Goal: Task Accomplishment & Management: Manage account settings

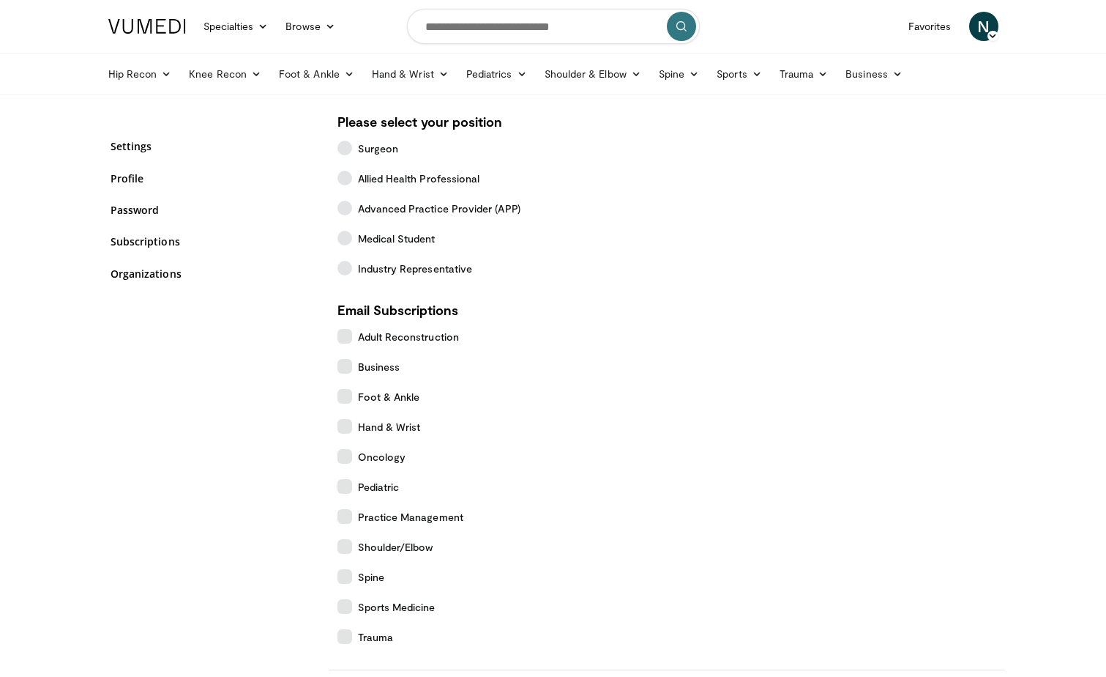
click at [142, 233] on div "Settings Profile Password Subscriptions Organizations" at bounding box center [213, 218] width 205 height 176
click at [150, 235] on link "Subscriptions" at bounding box center [213, 241] width 205 height 15
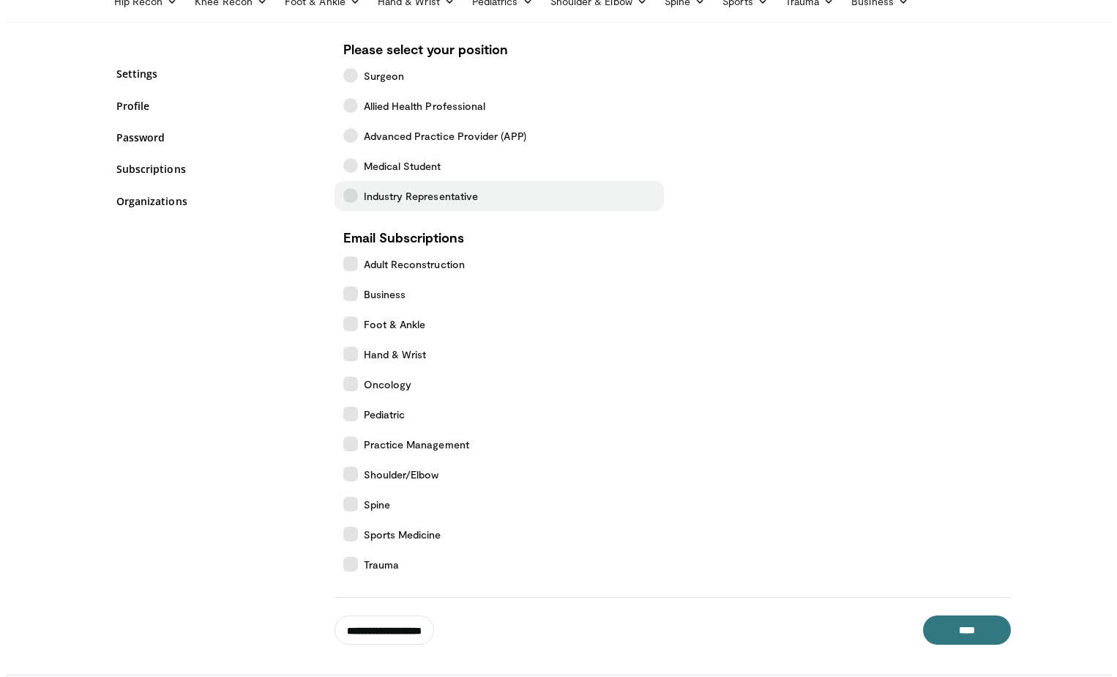
scroll to position [185, 0]
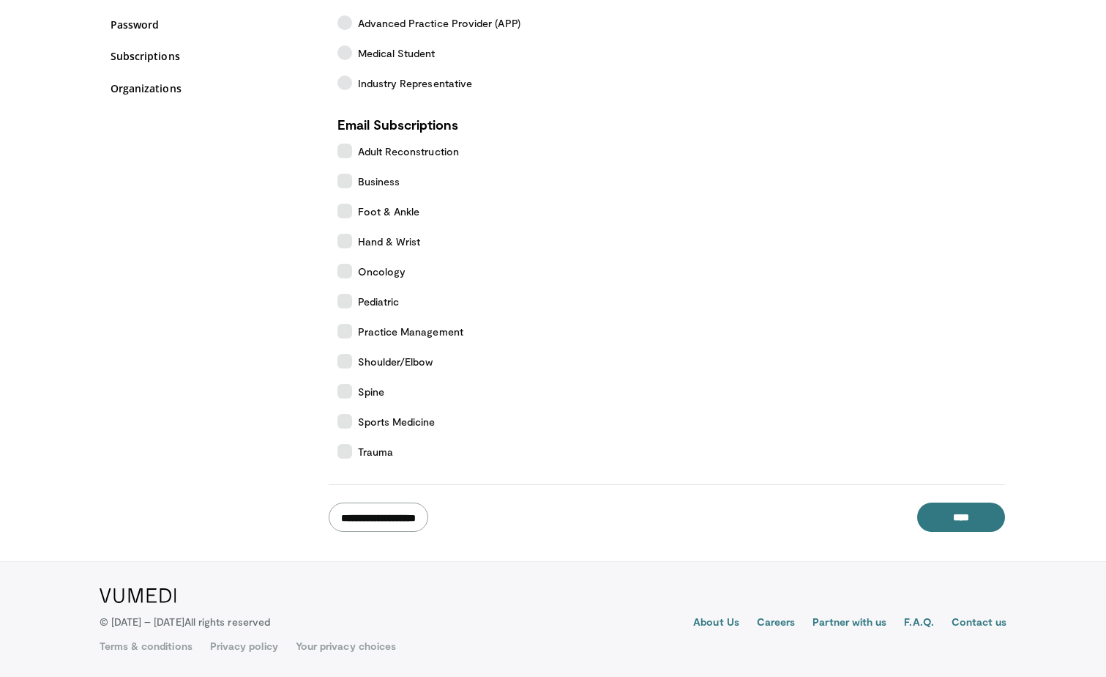
click at [409, 518] on input "**********" at bounding box center [379, 516] width 100 height 29
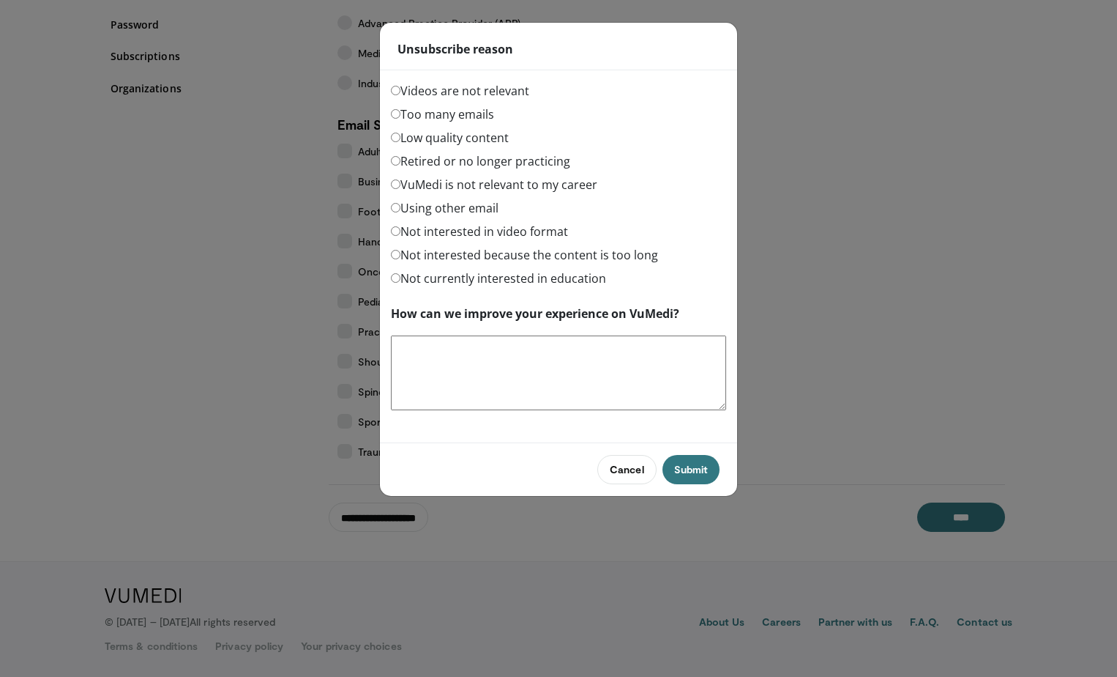
click at [398, 122] on label "Too many emails" at bounding box center [442, 114] width 103 height 18
click at [697, 472] on button "Submit" at bounding box center [691, 469] width 57 height 29
